Goal: Entertainment & Leisure: Consume media (video, audio)

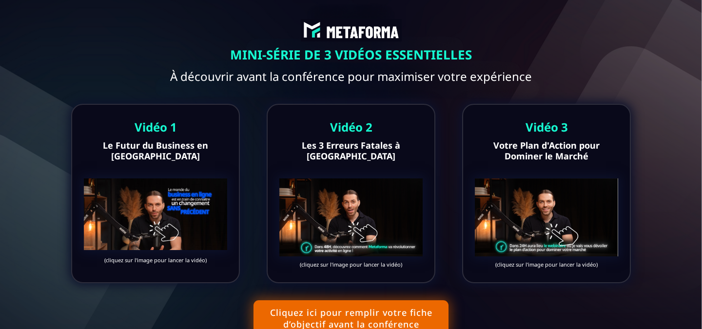
scroll to position [5, 0]
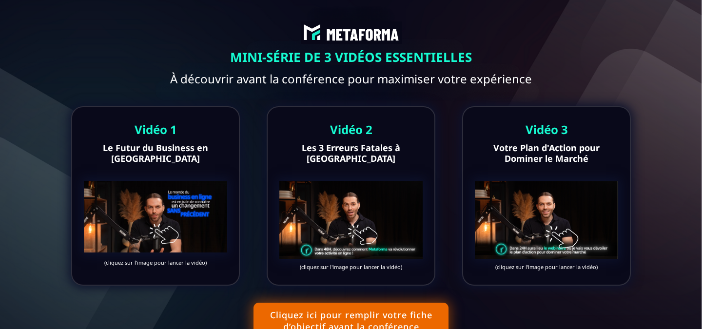
click at [176, 226] on img at bounding box center [155, 217] width 143 height 72
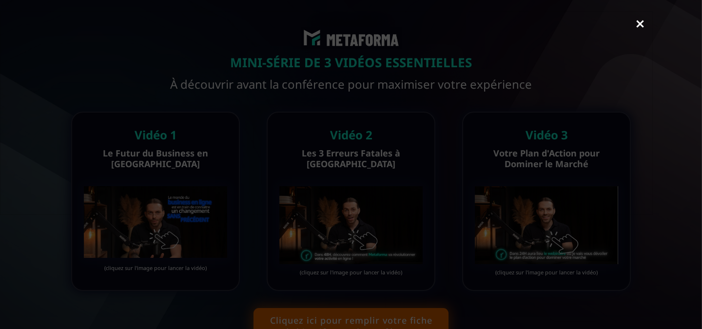
scroll to position [41, 0]
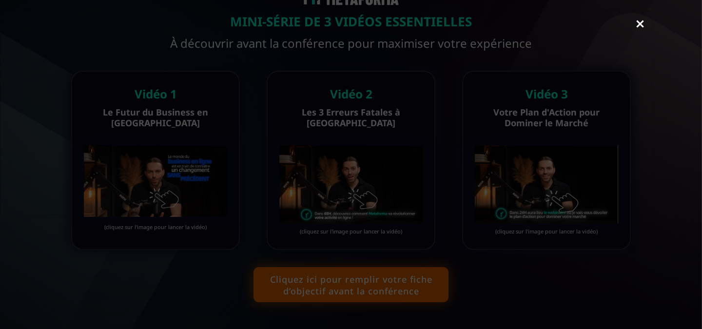
click at [645, 23] on link "Close" at bounding box center [639, 24] width 19 height 21
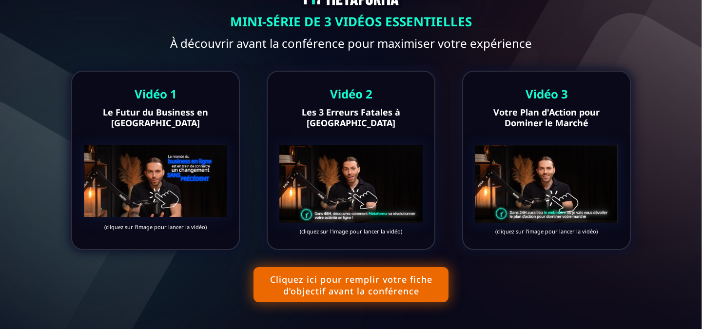
click at [168, 178] on img at bounding box center [155, 181] width 143 height 72
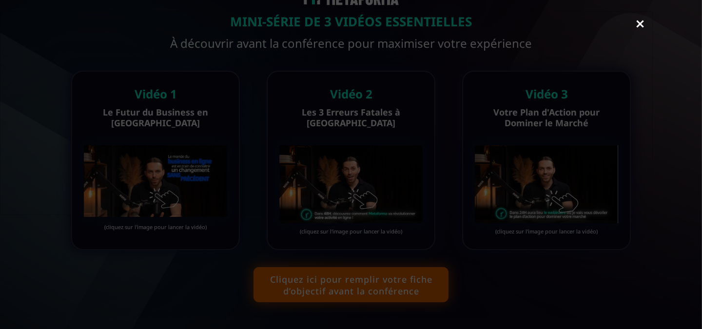
scroll to position [0, 0]
click at [642, 81] on link "Close" at bounding box center [639, 79] width 19 height 21
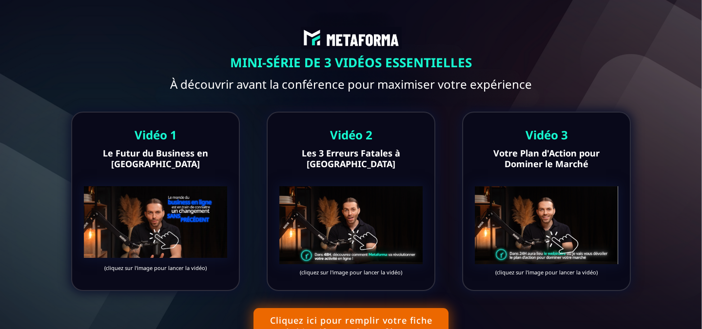
click at [338, 213] on img at bounding box center [350, 225] width 143 height 78
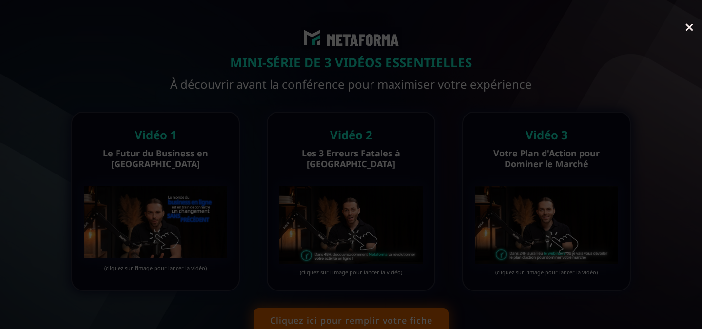
click at [689, 27] on link "Close" at bounding box center [689, 28] width 19 height 21
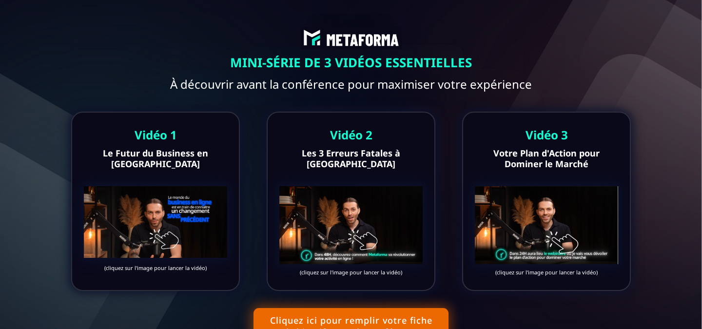
click at [170, 236] on img at bounding box center [155, 222] width 143 height 72
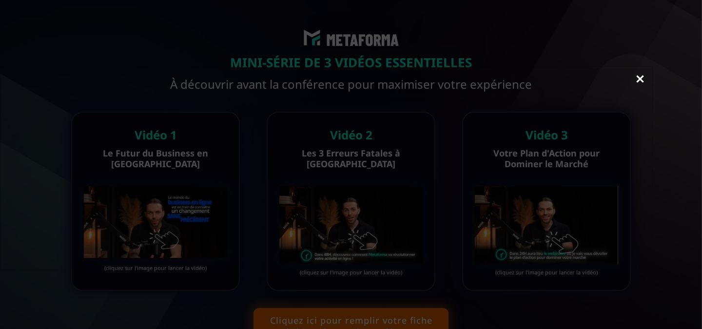
click at [638, 79] on link "Close" at bounding box center [639, 79] width 19 height 21
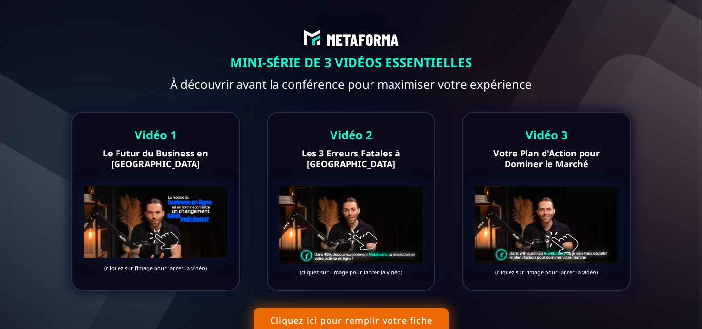
scroll to position [41, 0]
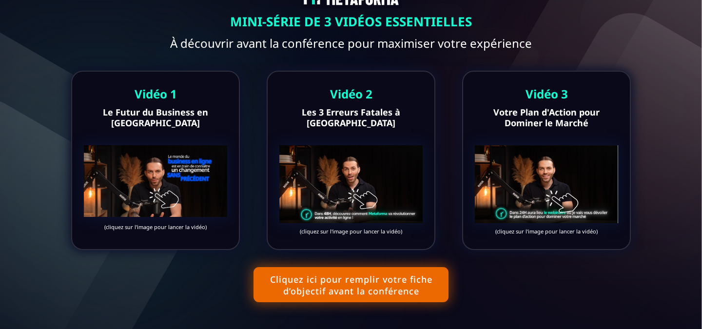
click at [370, 171] on img at bounding box center [350, 184] width 143 height 78
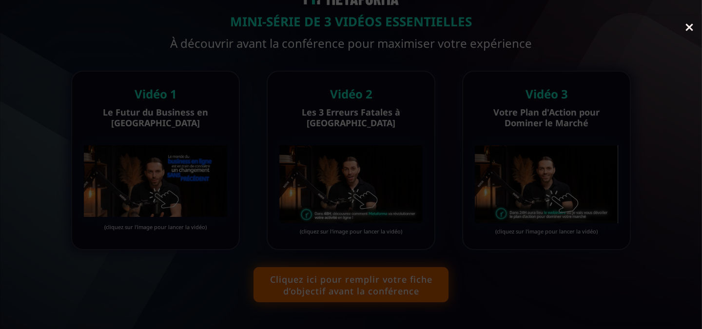
scroll to position [25, 0]
click at [690, 8] on link "Close" at bounding box center [689, 3] width 19 height 21
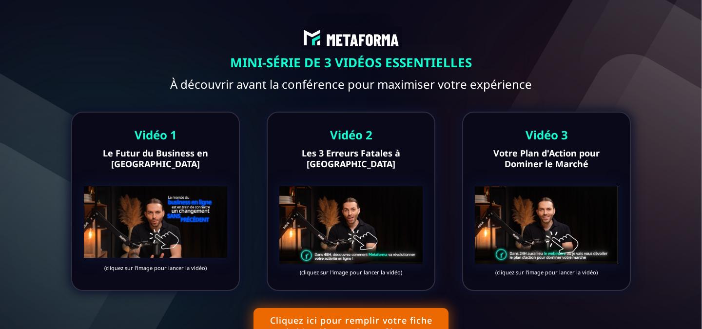
click at [551, 197] on img at bounding box center [546, 225] width 143 height 78
